Goal: Task Accomplishment & Management: Manage account settings

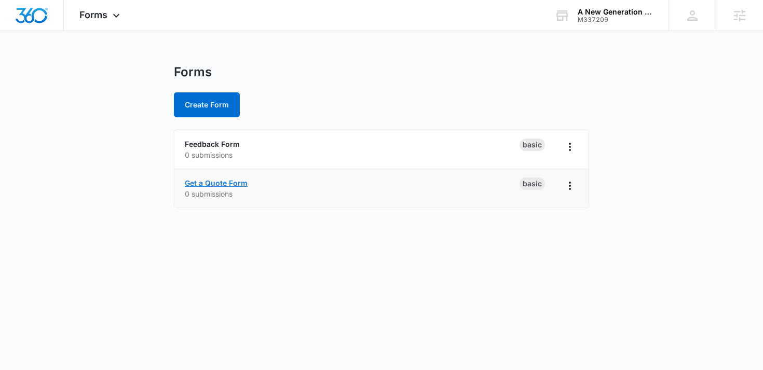
click at [230, 181] on link "Get a Quote Form" at bounding box center [216, 183] width 63 height 9
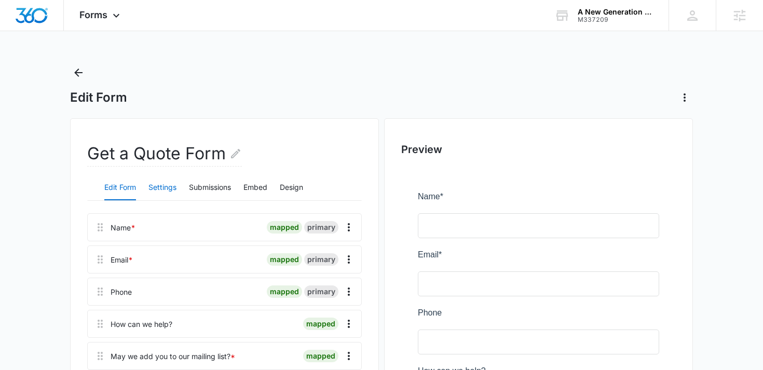
click at [165, 191] on button "Settings" at bounding box center [163, 188] width 28 height 25
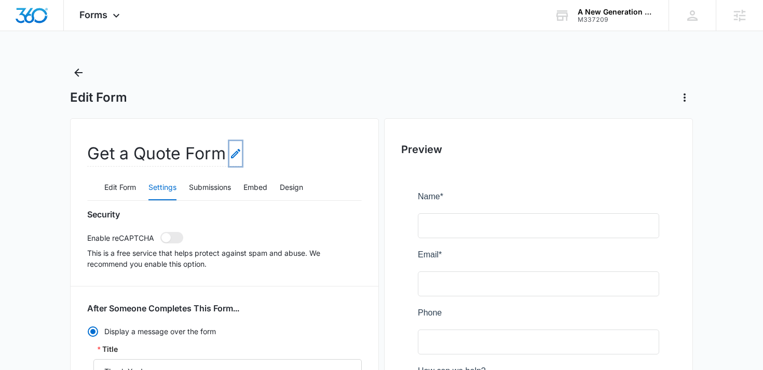
click at [236, 154] on icon "Edit Form Name" at bounding box center [236, 153] width 12 height 12
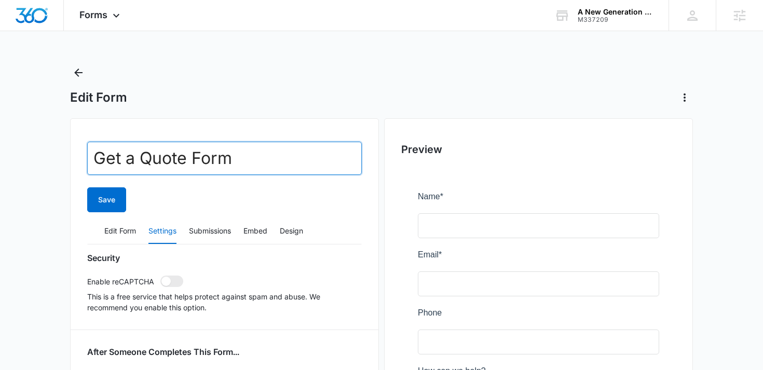
click at [188, 157] on input "Get a Quote Form" at bounding box center [224, 158] width 275 height 33
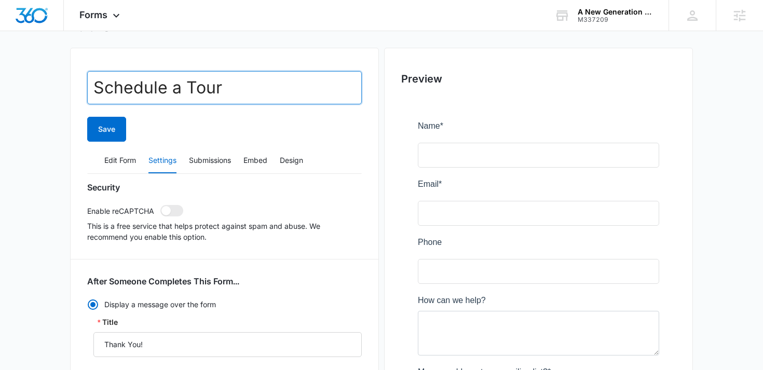
scroll to position [68, 0]
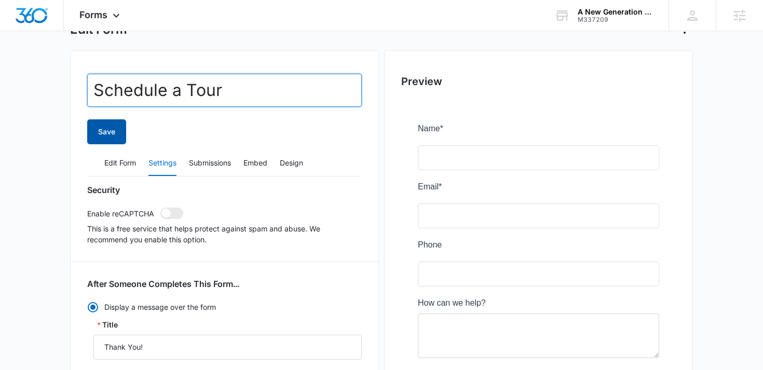
type input "Schedule a Tour"
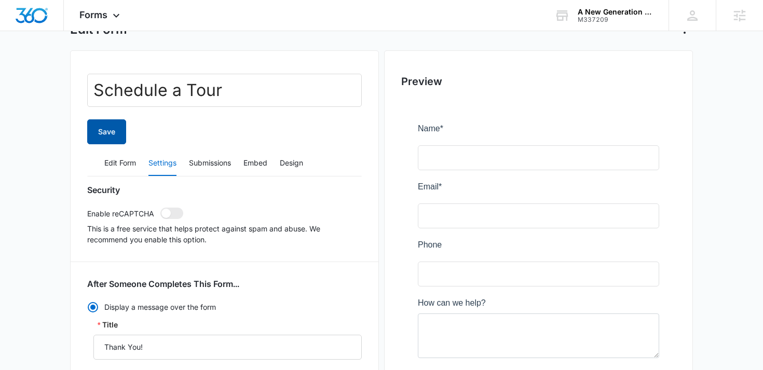
click at [106, 133] on button "Save" at bounding box center [106, 131] width 39 height 25
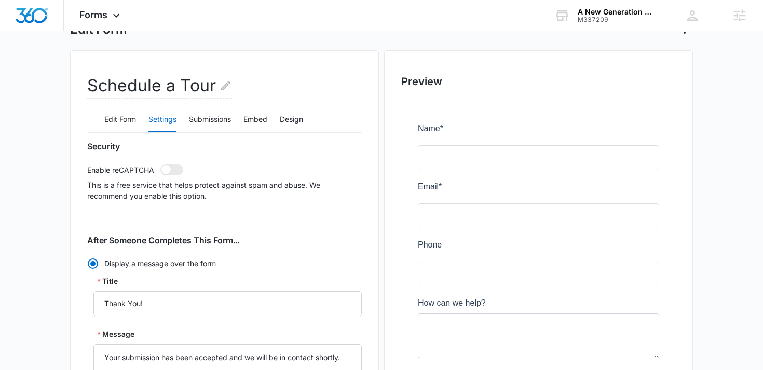
scroll to position [98, 0]
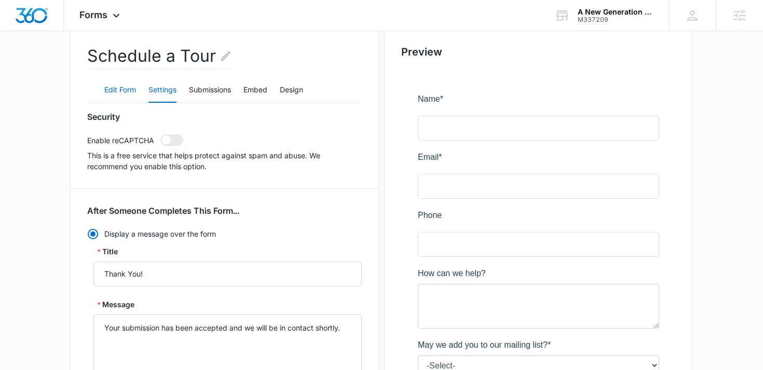
click at [112, 93] on button "Edit Form" at bounding box center [120, 90] width 32 height 25
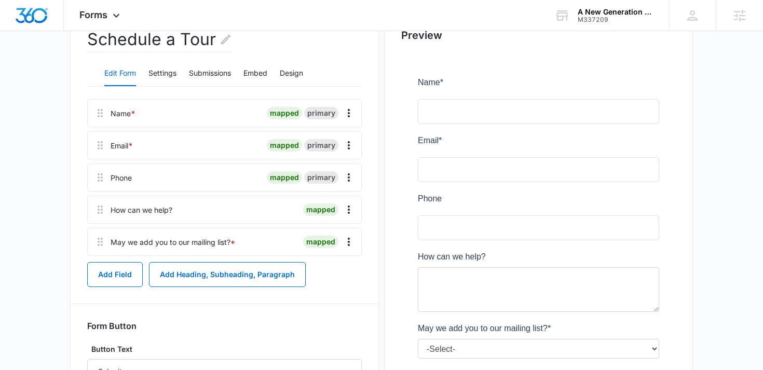
scroll to position [119, 0]
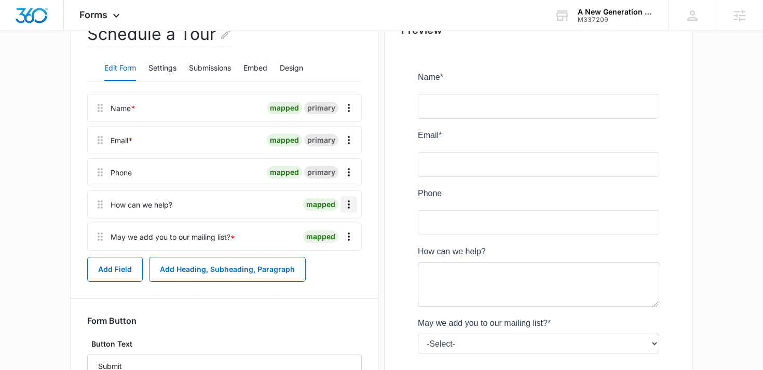
click at [351, 210] on icon "Overflow Menu" at bounding box center [349, 204] width 12 height 12
click at [338, 246] on button "Delete" at bounding box center [327, 249] width 59 height 16
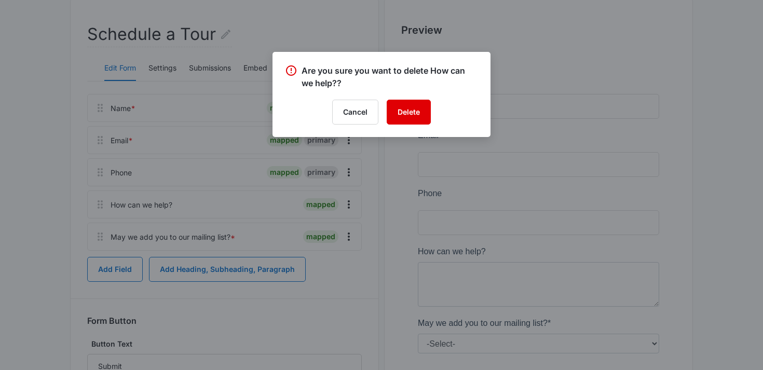
click at [414, 102] on button "Delete" at bounding box center [409, 112] width 44 height 25
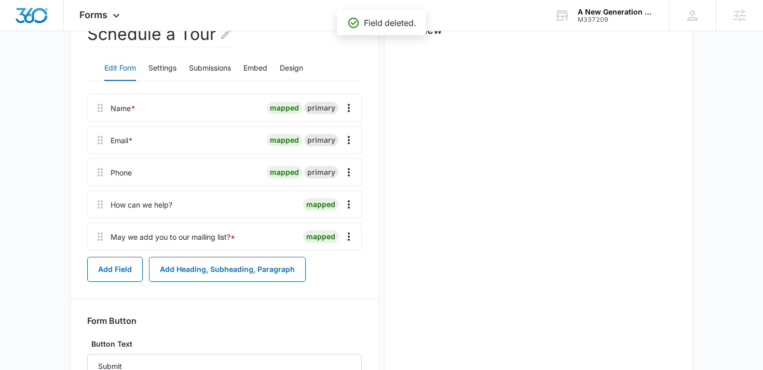
scroll to position [0, 0]
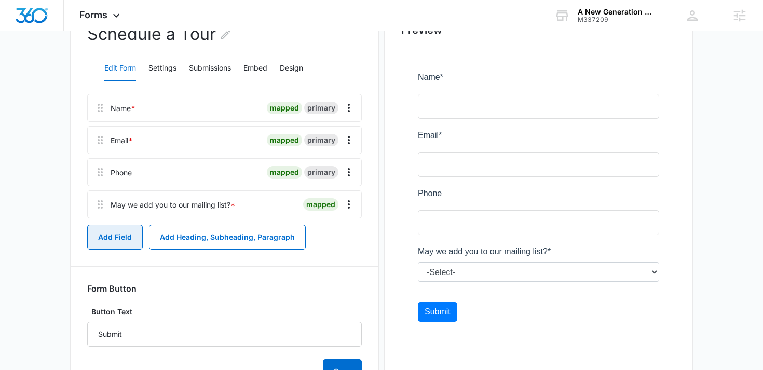
click at [103, 240] on button "Add Field" at bounding box center [115, 237] width 56 height 25
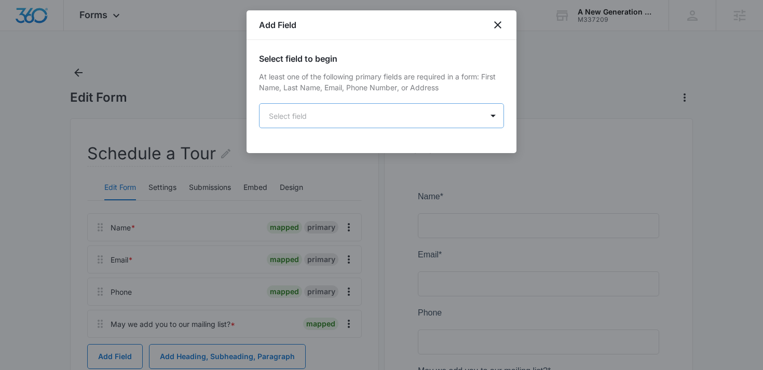
click at [360, 116] on body "Forms Apps Reputation Websites Forms CRM Email Social Shop Content Ads Intellig…" at bounding box center [381, 271] width 763 height 542
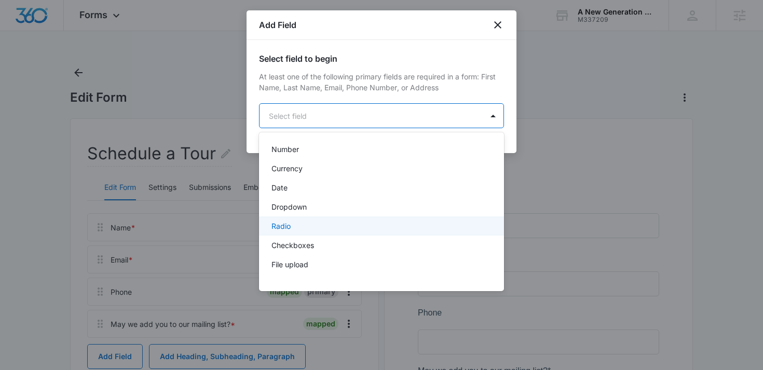
scroll to position [201, 0]
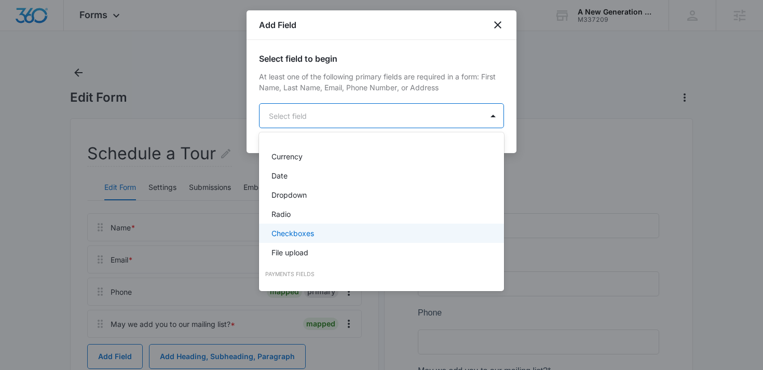
click at [324, 233] on div "Checkboxes" at bounding box center [381, 233] width 218 height 11
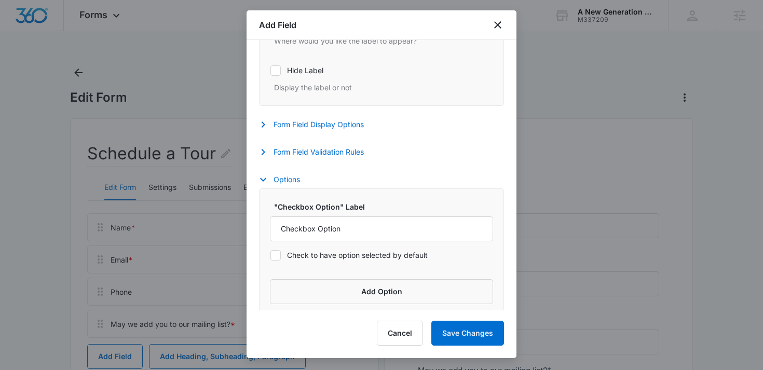
scroll to position [391, 0]
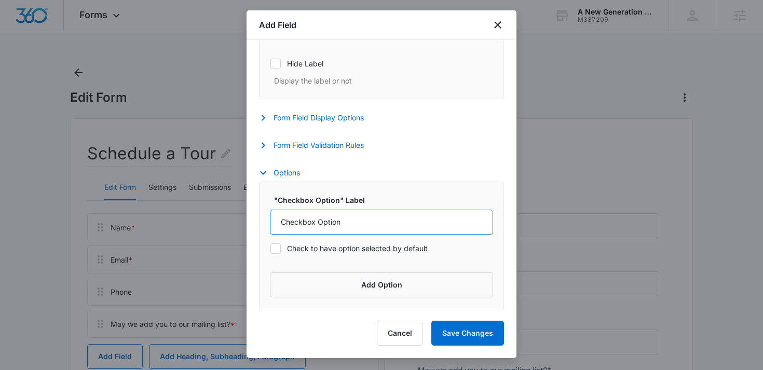
click at [341, 226] on input "Checkbox Option" at bounding box center [381, 222] width 223 height 25
type input "Infant"
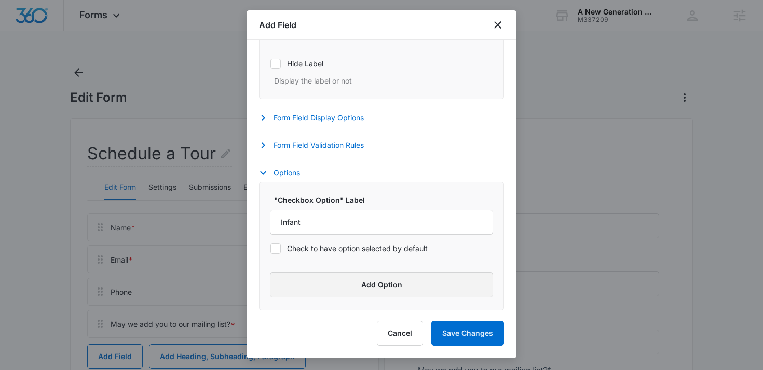
click at [306, 273] on button "Add Option" at bounding box center [381, 285] width 223 height 25
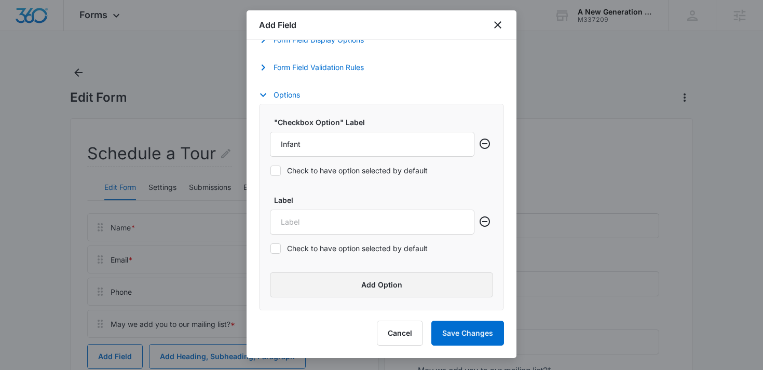
click at [305, 273] on button "Add Option" at bounding box center [381, 285] width 223 height 25
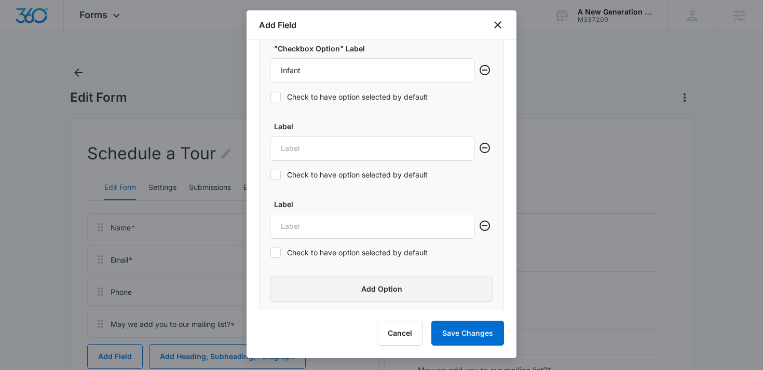
scroll to position [546, 0]
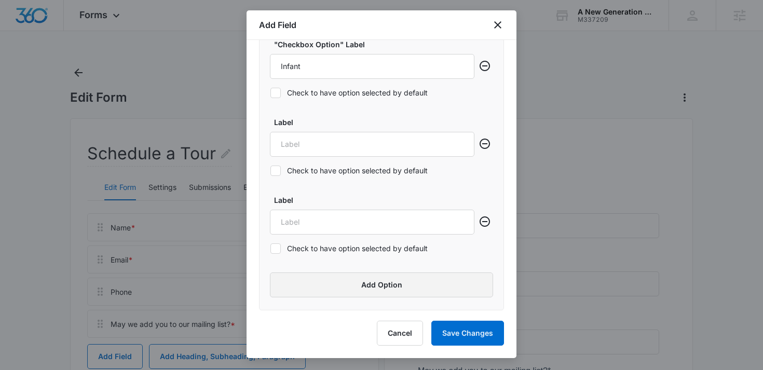
click at [305, 273] on button "Add Option" at bounding box center [381, 285] width 223 height 25
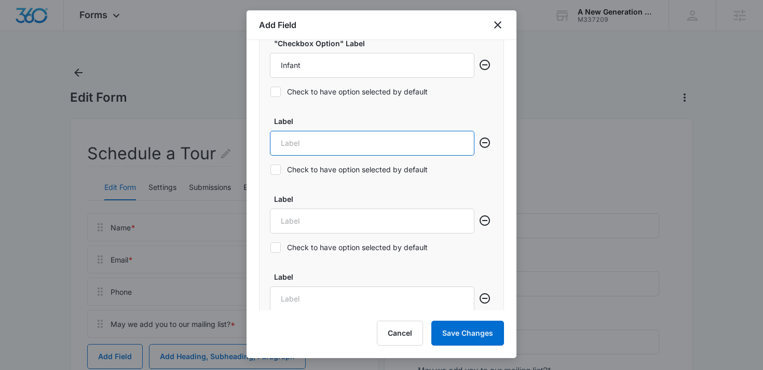
click at [311, 134] on input "Label" at bounding box center [372, 143] width 205 height 25
type input "Toddler"
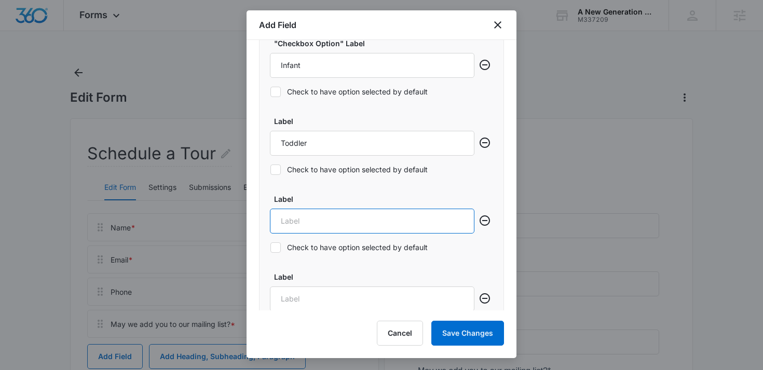
click at [300, 225] on input "Label" at bounding box center [372, 221] width 205 height 25
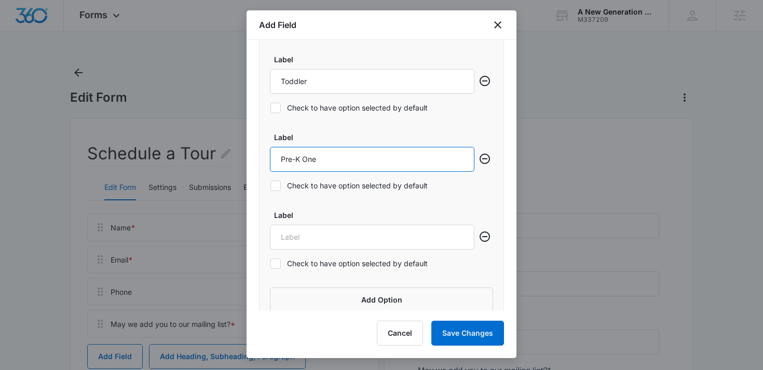
scroll to position [615, 0]
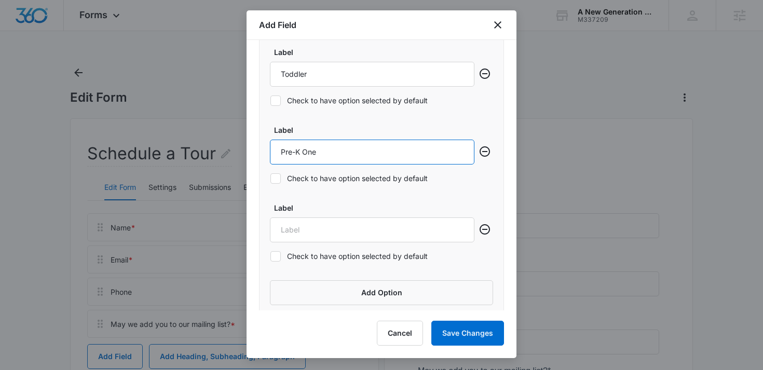
type input "Pre-K One"
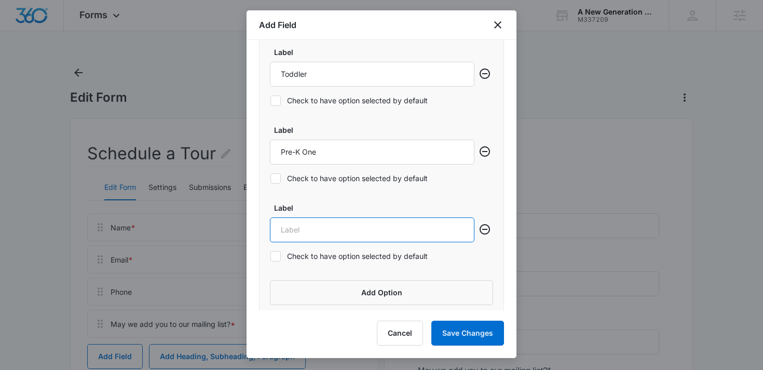
click at [289, 224] on input "Label" at bounding box center [372, 230] width 205 height 25
click at [313, 231] on input "Pre-K 3" at bounding box center [372, 230] width 205 height 25
type input "Pre-K 3"
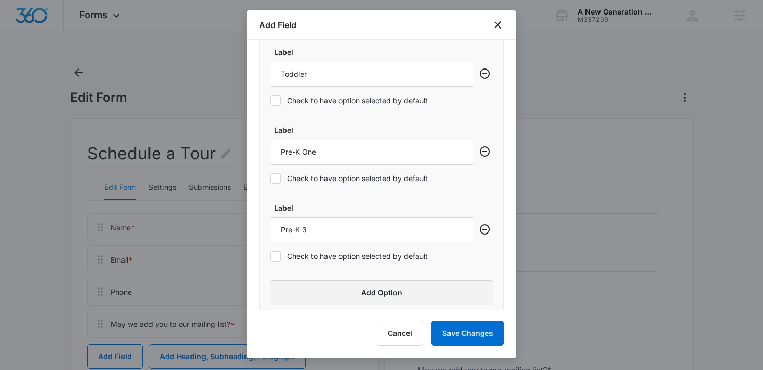
click at [311, 297] on button "Add Option" at bounding box center [381, 292] width 223 height 25
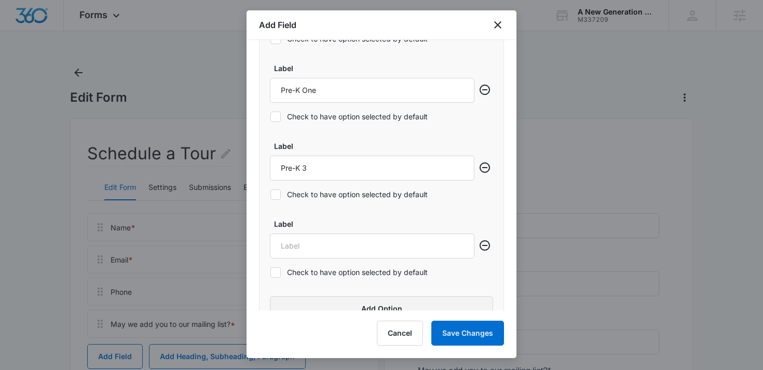
scroll to position [684, 0]
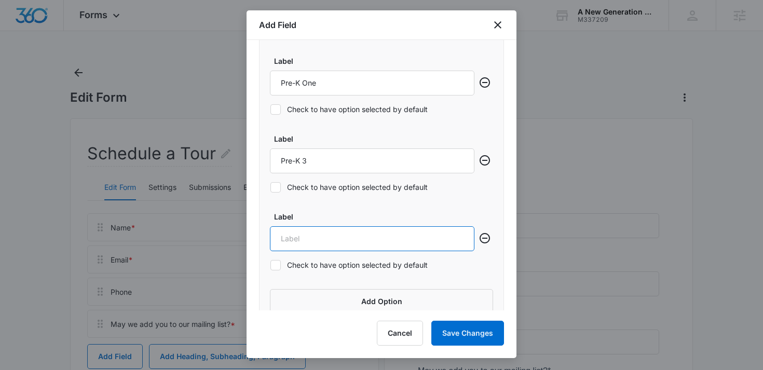
click at [315, 240] on input "Label" at bounding box center [372, 238] width 205 height 25
paste input "Pre-K 3"
type input "Pre-K 4"
click at [317, 306] on button "Add Option" at bounding box center [381, 301] width 223 height 25
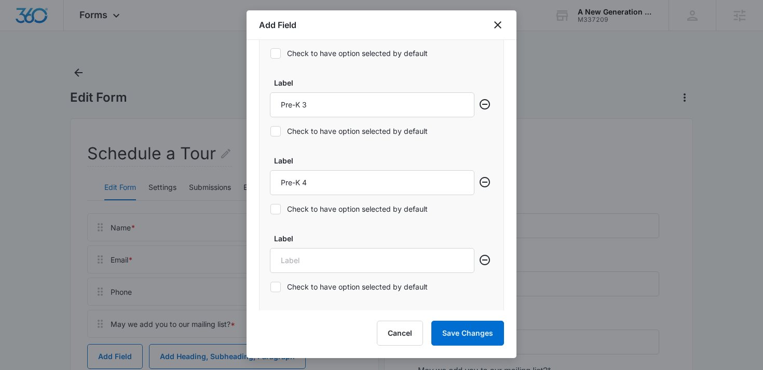
scroll to position [780, 0]
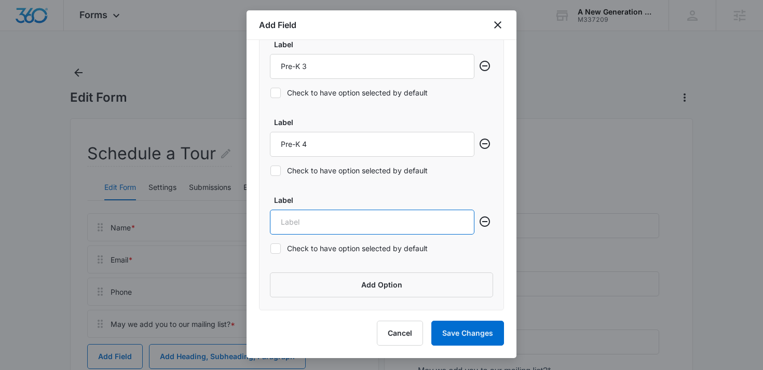
click at [327, 223] on input "Label" at bounding box center [372, 222] width 205 height 25
type input "School Age"
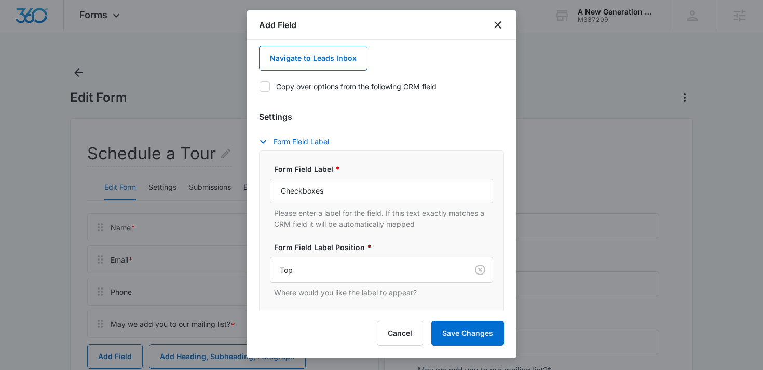
scroll to position [132, 0]
click at [337, 191] on input "Checkboxes" at bounding box center [381, 189] width 223 height 25
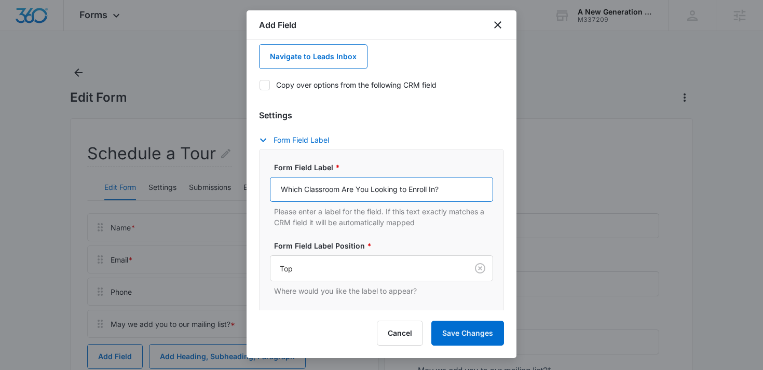
click at [347, 189] on input "Which Classroom Are You Looking to Enroll In?" at bounding box center [381, 189] width 223 height 25
type input "Which Classroom Are You Looking to Enroll In?"
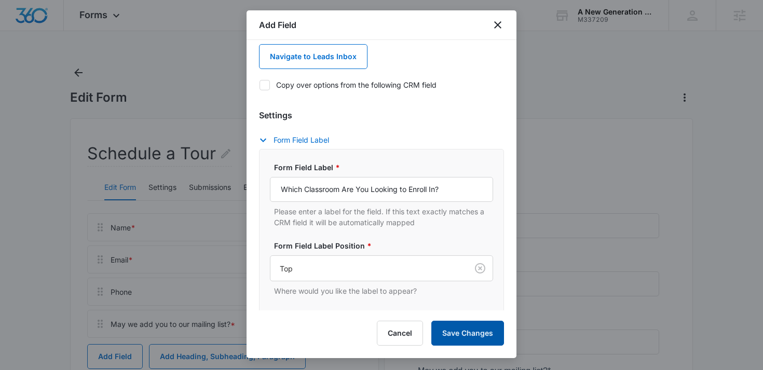
click at [460, 334] on button "Save Changes" at bounding box center [468, 333] width 73 height 25
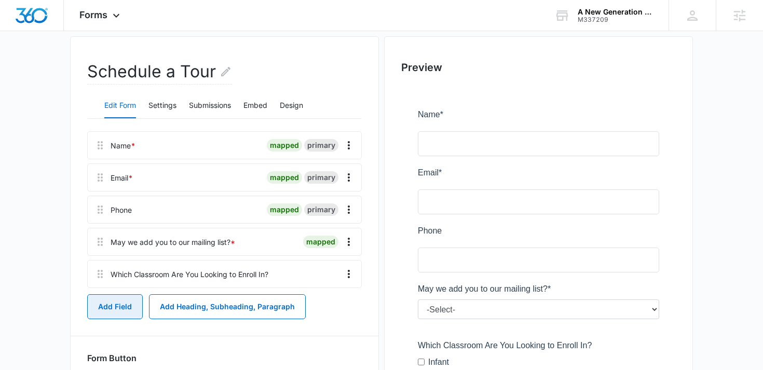
scroll to position [93, 0]
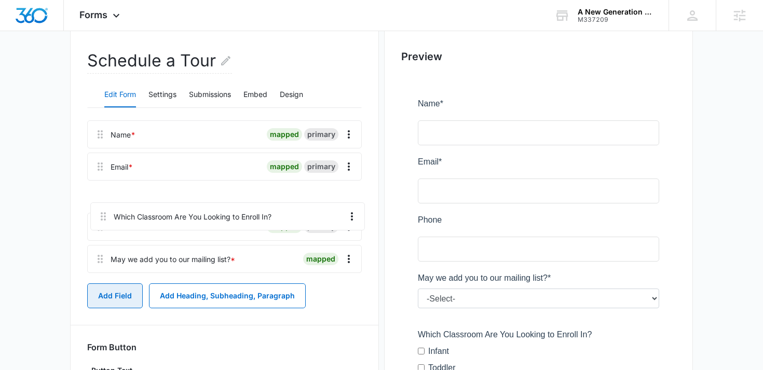
drag, startPoint x: 98, startPoint y: 264, endPoint x: 101, endPoint y: 210, distance: 53.6
click at [101, 210] on div "Name * mapped primary Email * mapped primary Phone mapped primary May we add yo…" at bounding box center [224, 198] width 275 height 157
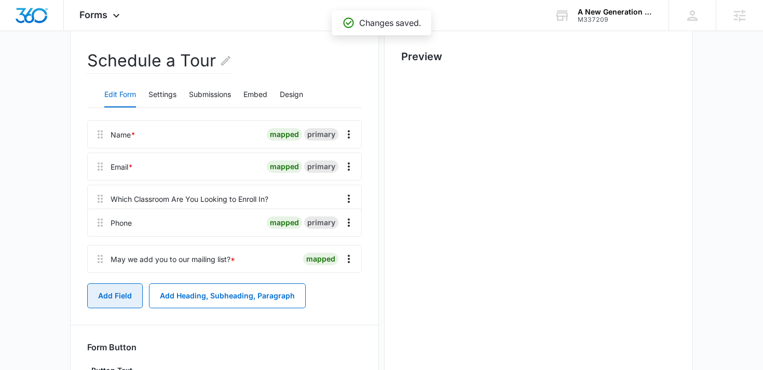
scroll to position [0, 0]
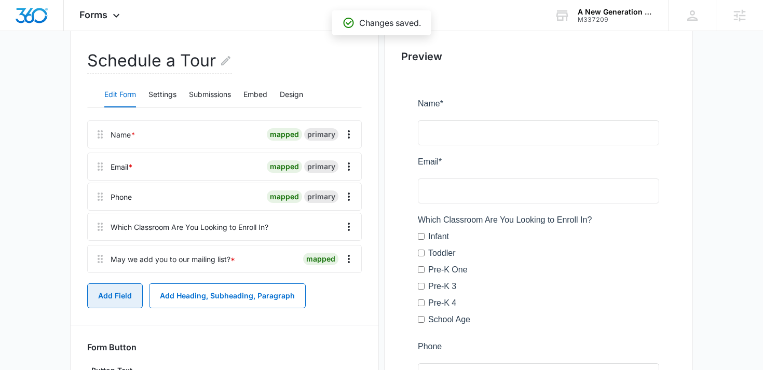
drag, startPoint x: 102, startPoint y: 235, endPoint x: 102, endPoint y: 190, distance: 45.2
click at [102, 190] on div "Name * mapped primary Email * mapped primary Which Classroom Are You Looking to…" at bounding box center [224, 198] width 275 height 157
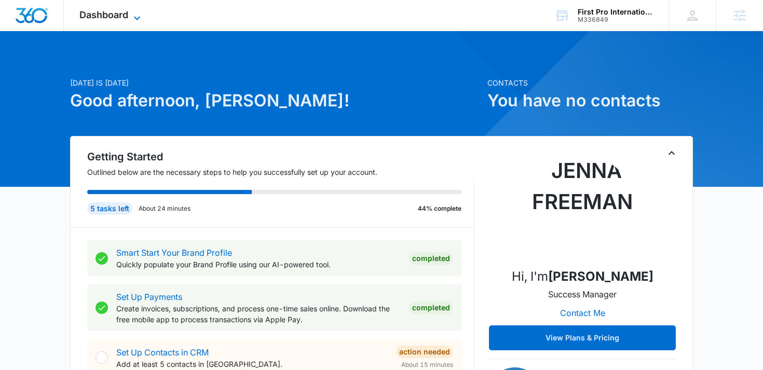
click at [120, 16] on span "Dashboard" at bounding box center [103, 14] width 49 height 11
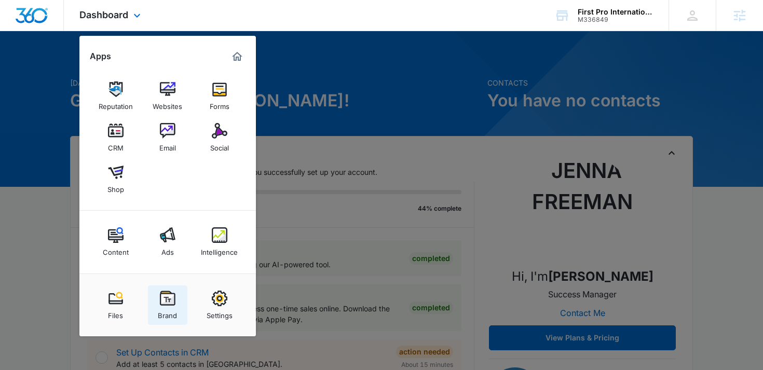
click at [169, 301] on img at bounding box center [168, 299] width 16 height 16
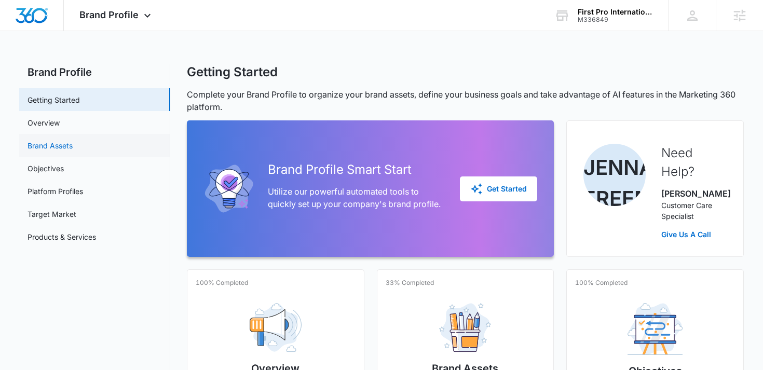
click at [73, 140] on link "Brand Assets" at bounding box center [50, 145] width 45 height 11
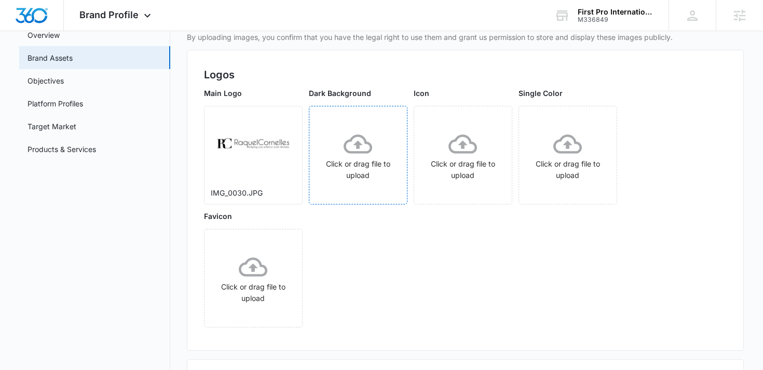
scroll to position [87, 0]
click at [286, 120] on icon "More" at bounding box center [287, 119] width 12 height 12
click at [298, 154] on button "Download" at bounding box center [315, 149] width 71 height 16
click at [133, 17] on span "Brand Profile" at bounding box center [108, 14] width 59 height 11
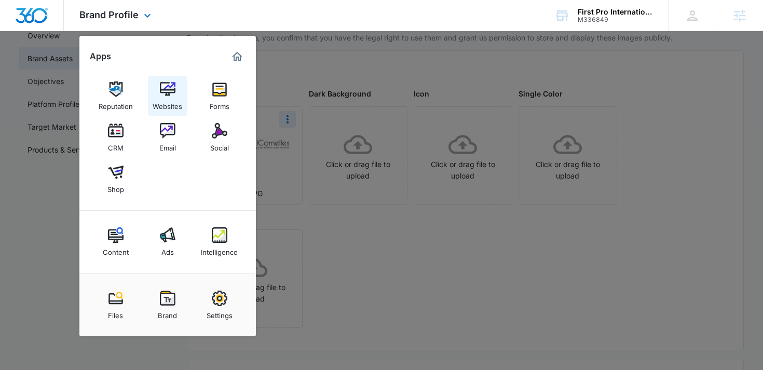
click at [167, 88] on img at bounding box center [168, 90] width 16 height 16
